Goal: Information Seeking & Learning: Learn about a topic

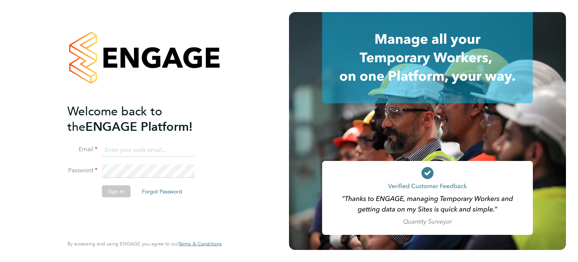
type input "amie.day@morganhunt.com"
click at [115, 192] on button "Sign In" at bounding box center [116, 191] width 29 height 12
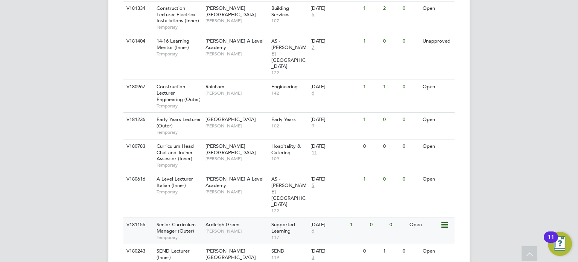
scroll to position [414, 0]
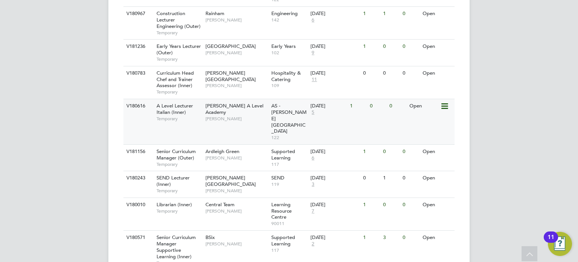
click at [240, 99] on div "Attlee A Level Academy Mohon Miah" at bounding box center [237, 112] width 66 height 26
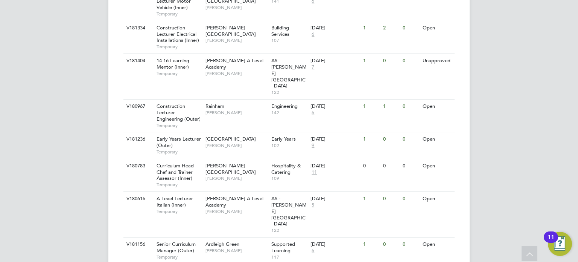
scroll to position [246, 0]
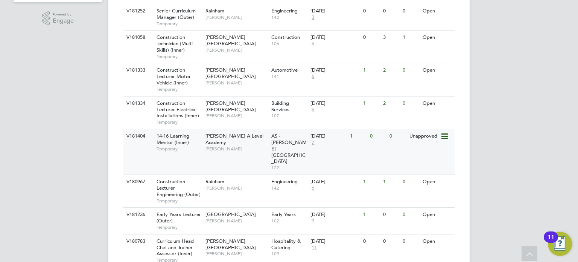
click at [251, 146] on span "Rabia Khanom" at bounding box center [237, 149] width 62 height 6
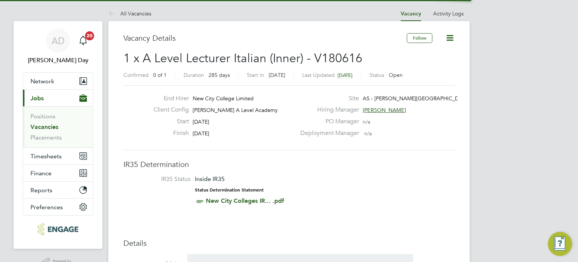
scroll to position [22, 53]
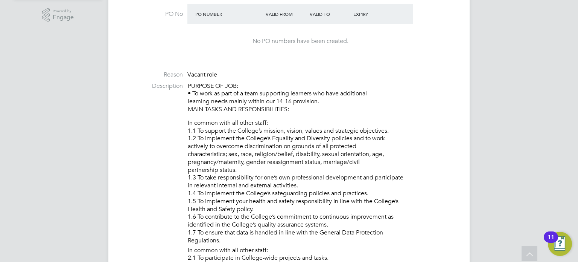
scroll to position [226, 0]
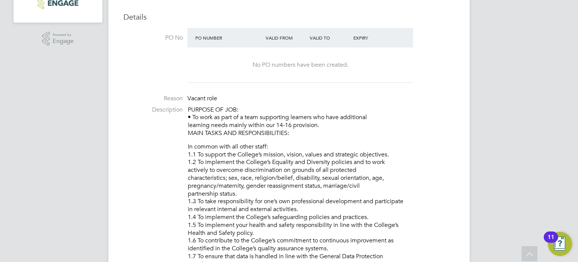
drag, startPoint x: 325, startPoint y: 124, endPoint x: 186, endPoint y: 119, distance: 139.1
copy p "• To work as part of a team supporting learners who have additional learning ne…"
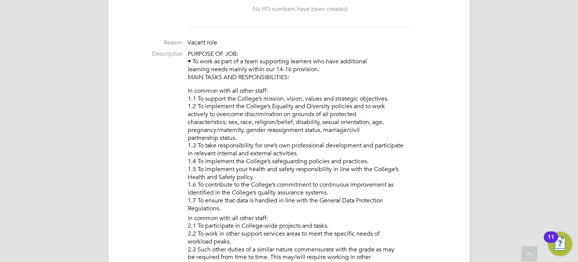
scroll to position [339, 0]
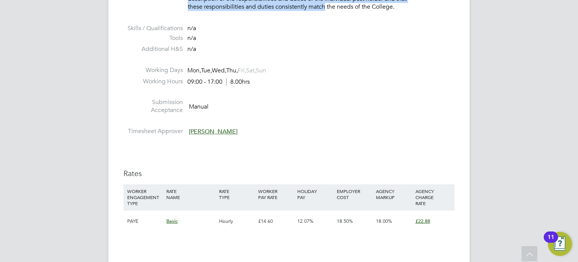
scroll to position [904, 0]
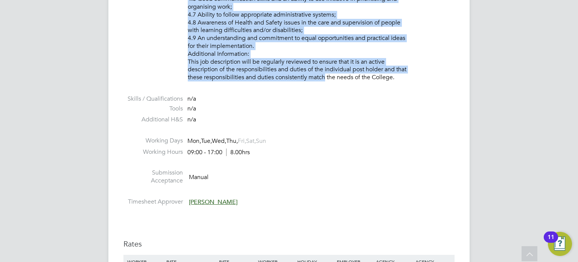
drag, startPoint x: 189, startPoint y: 18, endPoint x: 403, endPoint y: 79, distance: 222.3
copy div "LORE IPSUM DOL SITAMETCONSECTET: Ad elitse doei tem incid utlab: 1.9 Et dolorem…"
